Goal: Find specific page/section: Find specific page/section

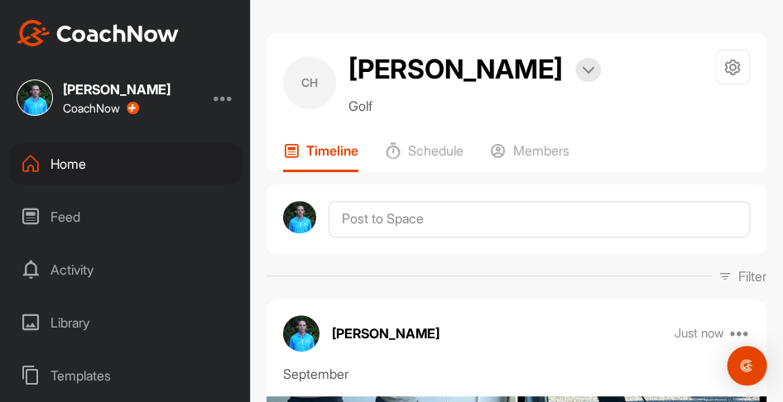
click at [89, 164] on div "Home" at bounding box center [125, 163] width 233 height 41
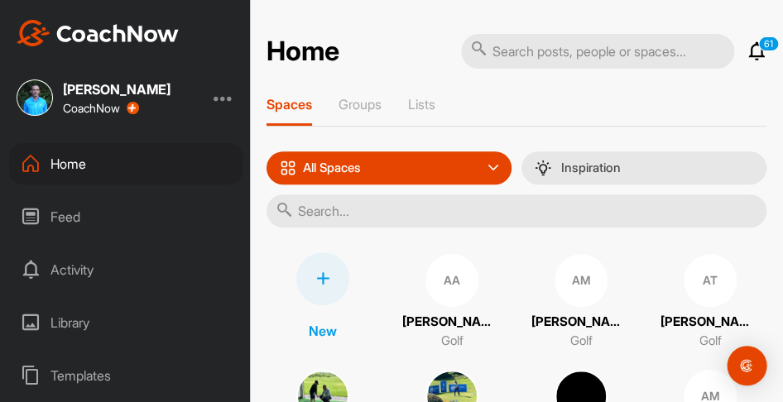
click at [402, 218] on input "text" at bounding box center [516, 210] width 500 height 33
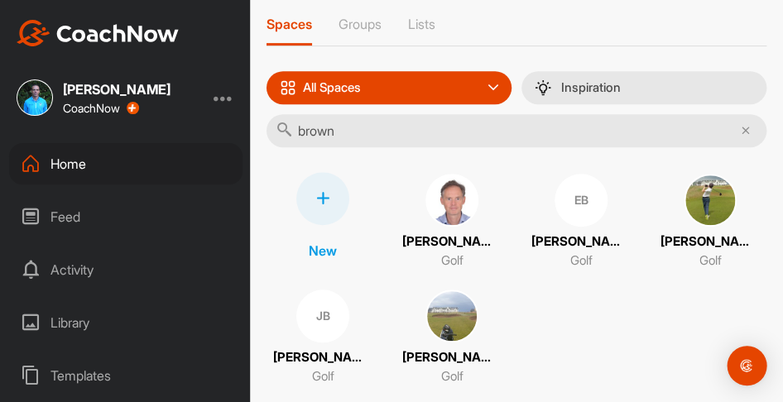
scroll to position [83, 0]
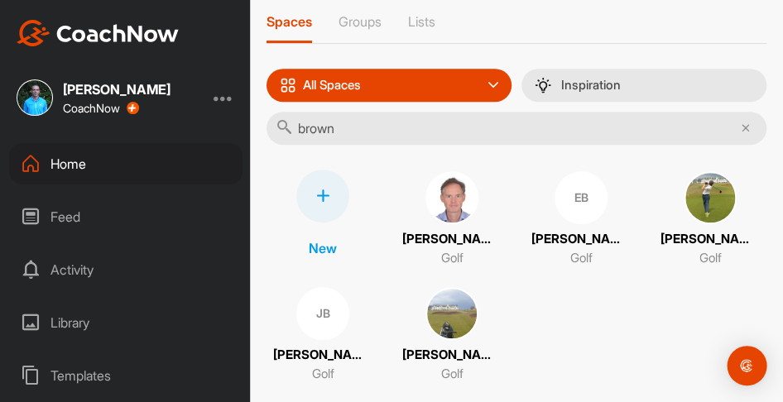
type input "brown"
click at [447, 311] on img at bounding box center [451, 313] width 53 height 53
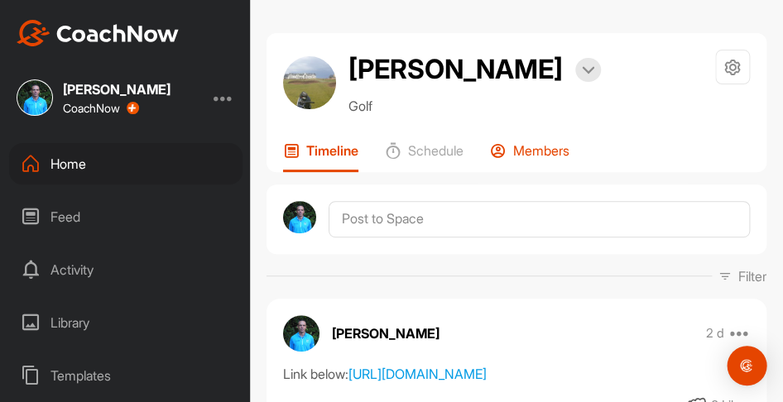
click at [536, 154] on p "Members" at bounding box center [541, 150] width 56 height 17
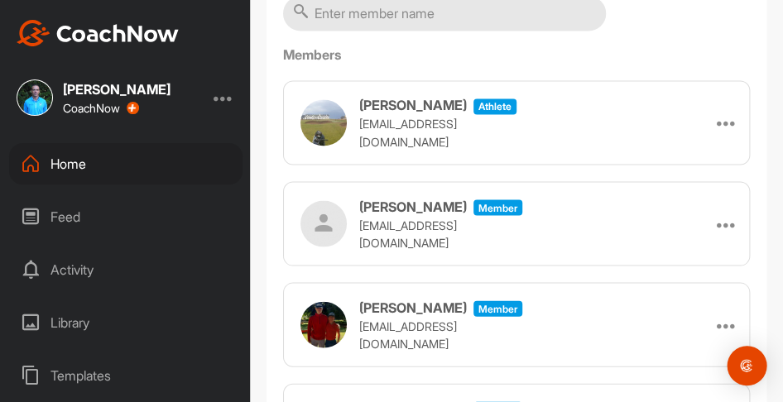
scroll to position [458, 0]
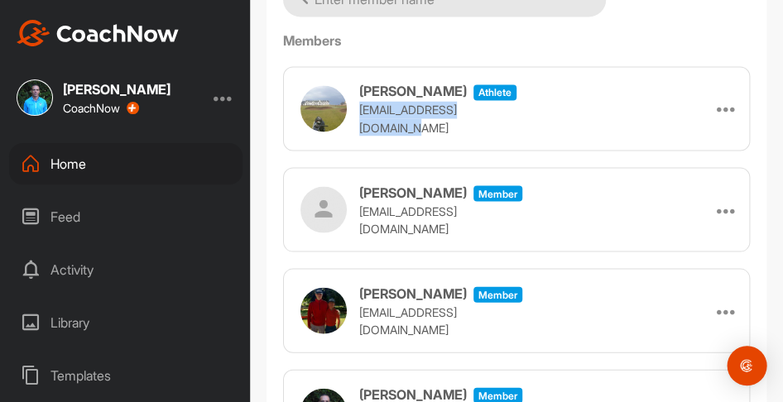
drag, startPoint x: 513, startPoint y: 113, endPoint x: 360, endPoint y: 113, distance: 153.1
click at [360, 113] on div "[PERSON_NAME] athlete [EMAIL_ADDRESS][DOMAIN_NAME] Remove" at bounding box center [516, 108] width 467 height 84
copy p "[EMAIL_ADDRESS][DOMAIN_NAME]"
click at [77, 163] on div "Home" at bounding box center [125, 163] width 233 height 41
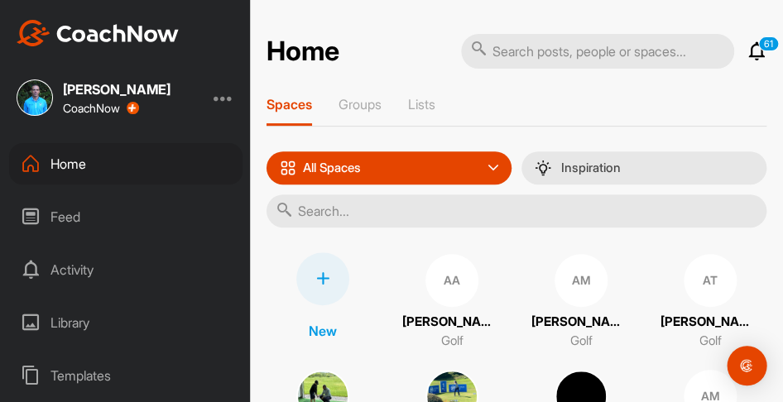
click at [319, 204] on input "text" at bounding box center [516, 210] width 500 height 33
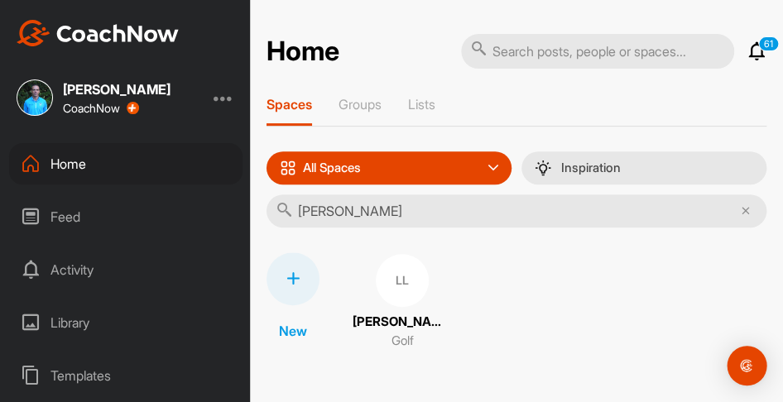
type input "[PERSON_NAME]"
click at [377, 276] on div "LL" at bounding box center [402, 280] width 53 height 53
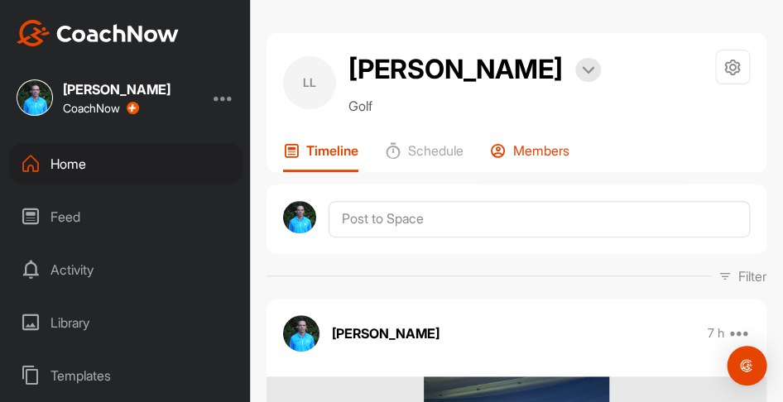
click at [529, 149] on p "Members" at bounding box center [541, 150] width 56 height 17
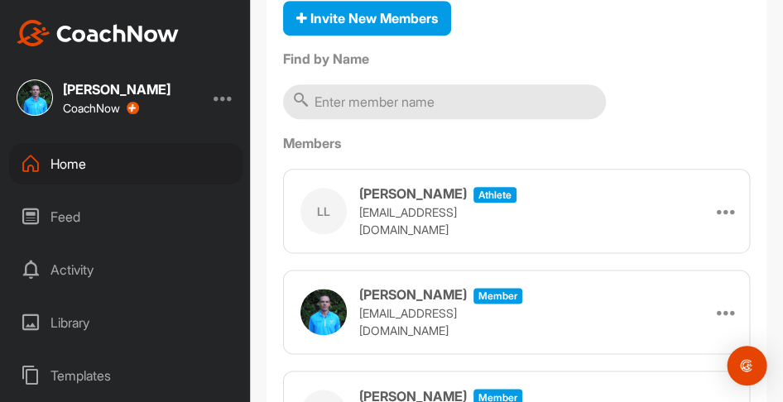
scroll to position [209, 0]
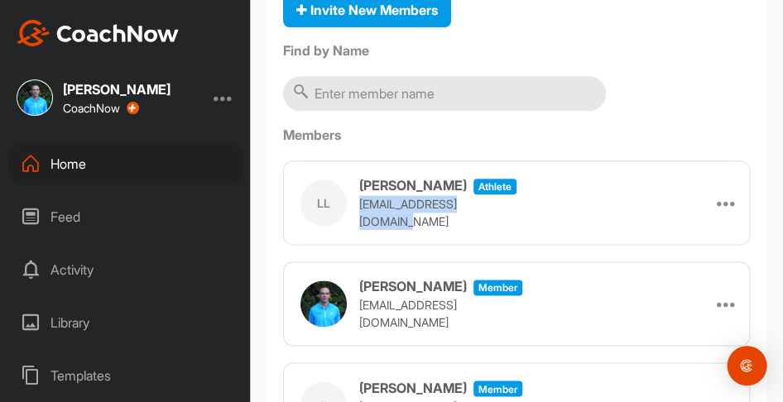
drag, startPoint x: 508, startPoint y: 213, endPoint x: 358, endPoint y: 217, distance: 149.8
click at [358, 217] on div "[PERSON_NAME] athlete [PERSON_NAME][EMAIL_ADDRESS][DOMAIN_NAME] Remove" at bounding box center [516, 203] width 467 height 84
copy p "[EMAIL_ADDRESS][DOMAIN_NAME]"
click at [88, 168] on div "Home" at bounding box center [125, 163] width 233 height 41
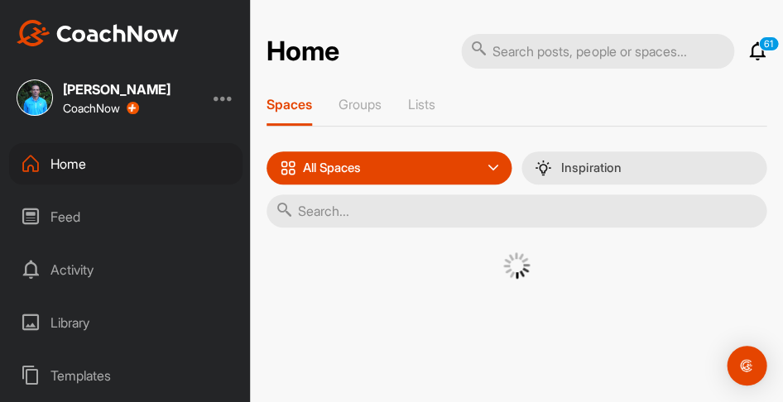
click at [366, 205] on input "text" at bounding box center [516, 210] width 500 height 33
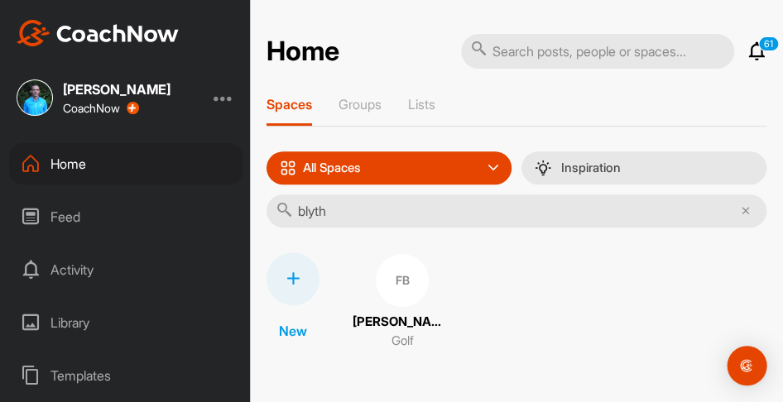
type input "blyth"
click at [391, 286] on div "FB" at bounding box center [402, 280] width 53 height 53
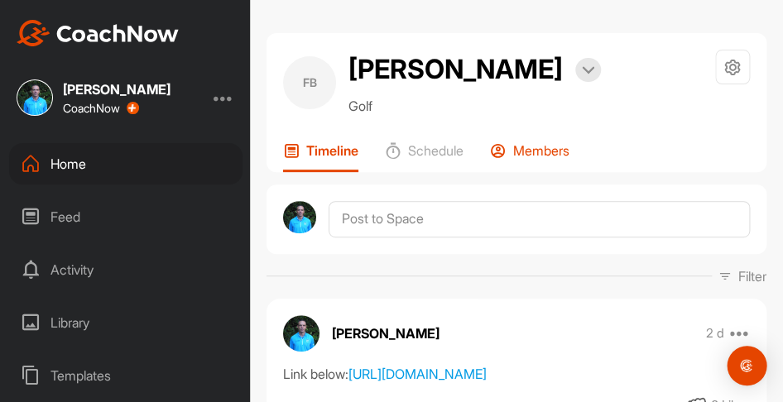
click at [530, 145] on p "Members" at bounding box center [541, 150] width 56 height 17
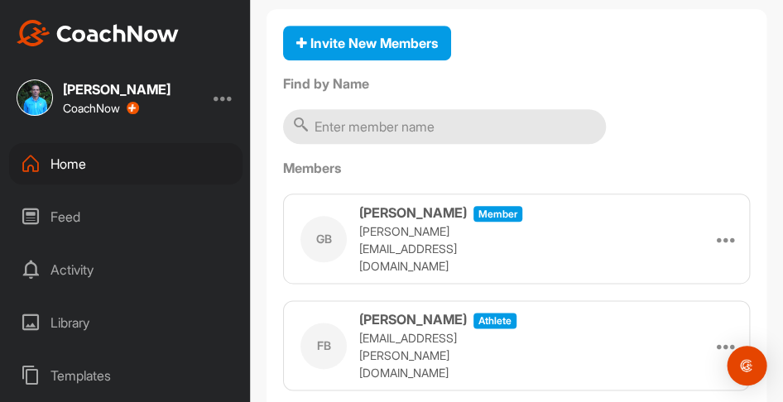
scroll to position [189, 0]
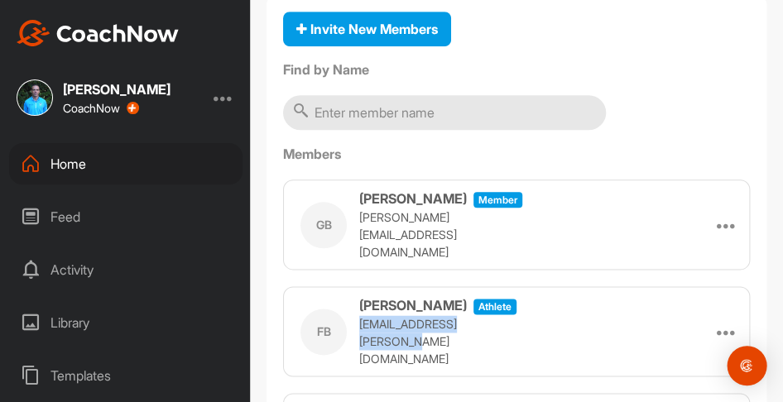
drag, startPoint x: 497, startPoint y: 332, endPoint x: 357, endPoint y: 333, distance: 139.8
click at [357, 333] on div "[PERSON_NAME] athlete [PERSON_NAME][EMAIL_ADDRESS][PERSON_NAME][DOMAIN_NAME] Re…" at bounding box center [516, 331] width 467 height 90
copy p "[EMAIL_ADDRESS][PERSON_NAME][DOMAIN_NAME]"
click at [86, 168] on div "Home" at bounding box center [125, 163] width 233 height 41
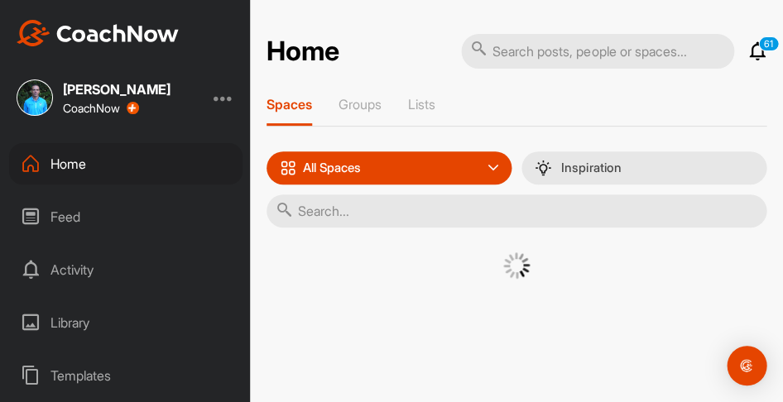
click at [367, 202] on input "text" at bounding box center [516, 210] width 500 height 33
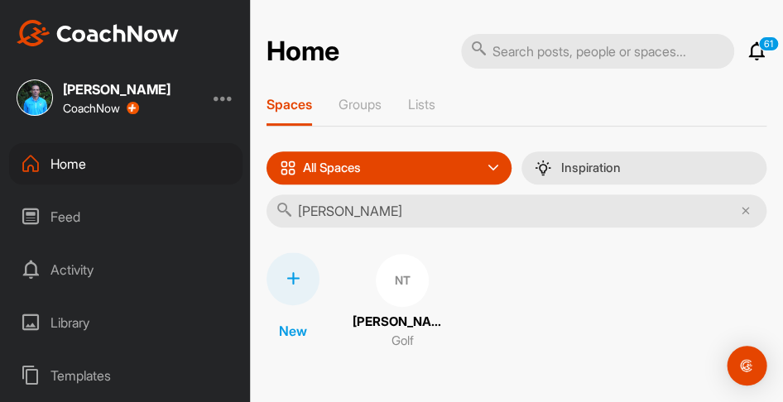
type input "[PERSON_NAME]"
click at [397, 273] on div "NT" at bounding box center [402, 280] width 53 height 53
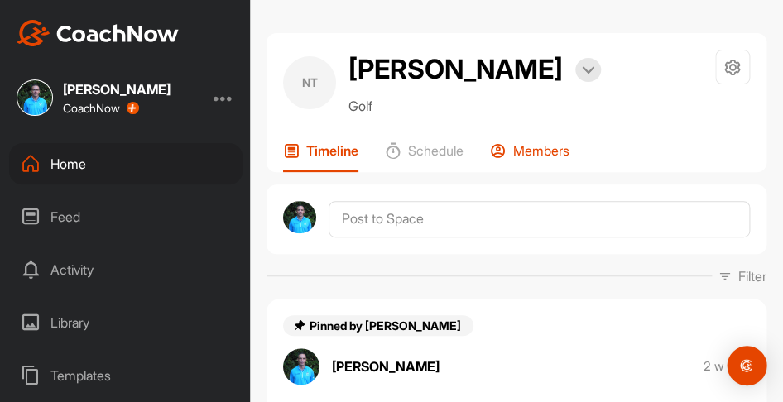
click at [530, 154] on p "Members" at bounding box center [541, 150] width 56 height 17
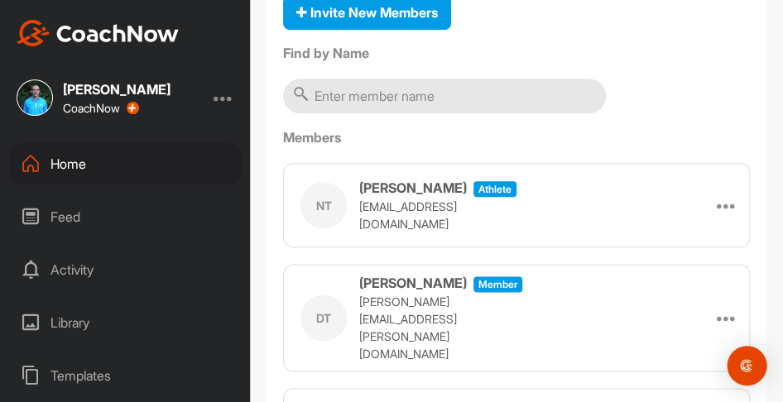
scroll to position [222, 0]
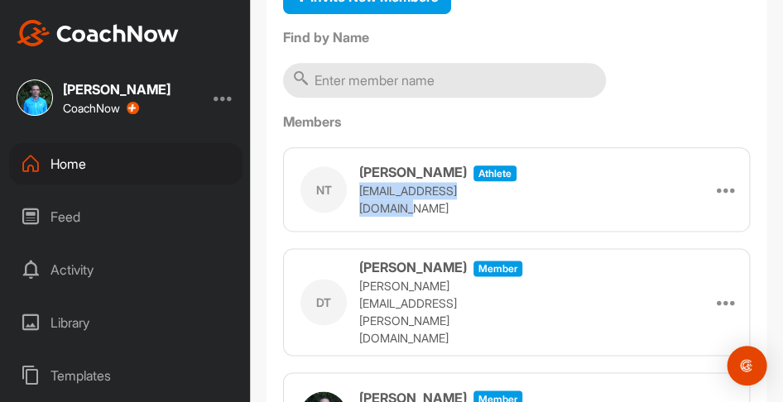
drag, startPoint x: 501, startPoint y: 199, endPoint x: 358, endPoint y: 201, distance: 142.3
click at [357, 201] on div "NT [PERSON_NAME] athlete [EMAIL_ADDRESS][DOMAIN_NAME] Remove" at bounding box center [516, 189] width 467 height 84
copy p "[EMAIL_ADDRESS][DOMAIN_NAME]"
click at [69, 164] on div "Home" at bounding box center [125, 163] width 233 height 41
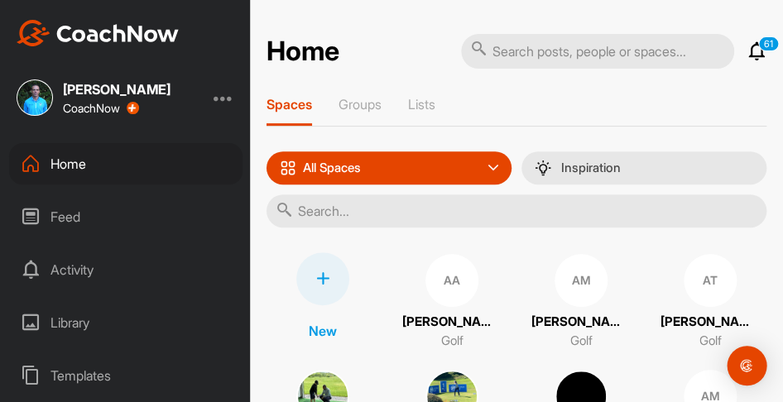
click at [357, 211] on input "text" at bounding box center [516, 210] width 500 height 33
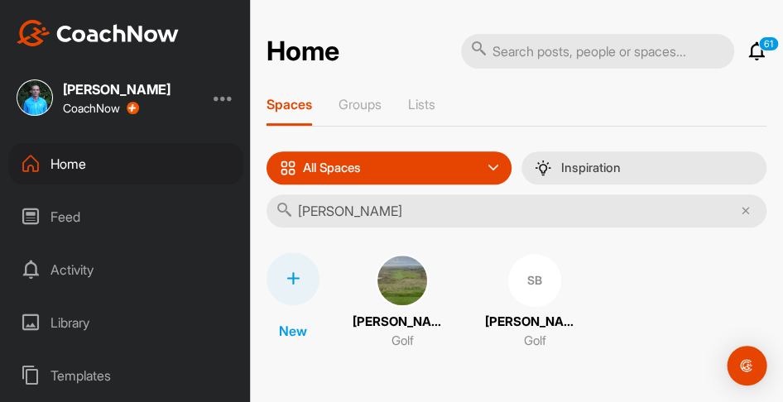
type input "[PERSON_NAME]"
click at [394, 281] on img at bounding box center [402, 280] width 53 height 53
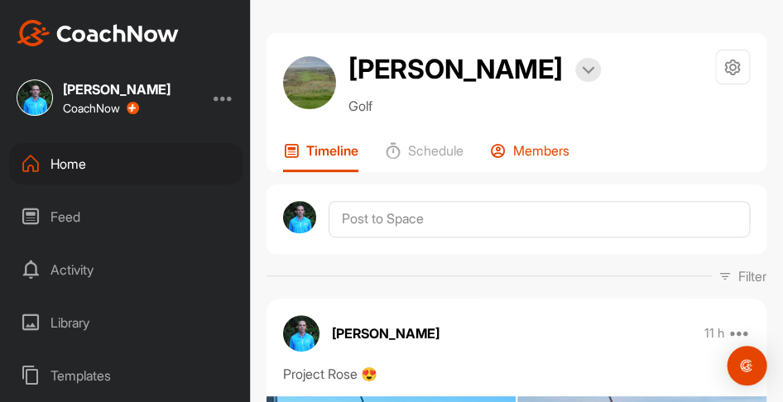
click at [531, 154] on p "Members" at bounding box center [541, 150] width 56 height 17
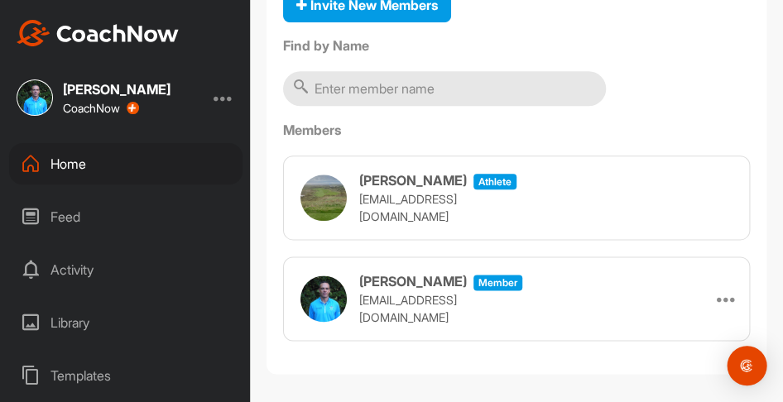
scroll to position [210, 0]
